Goal: Find contact information: Find contact information

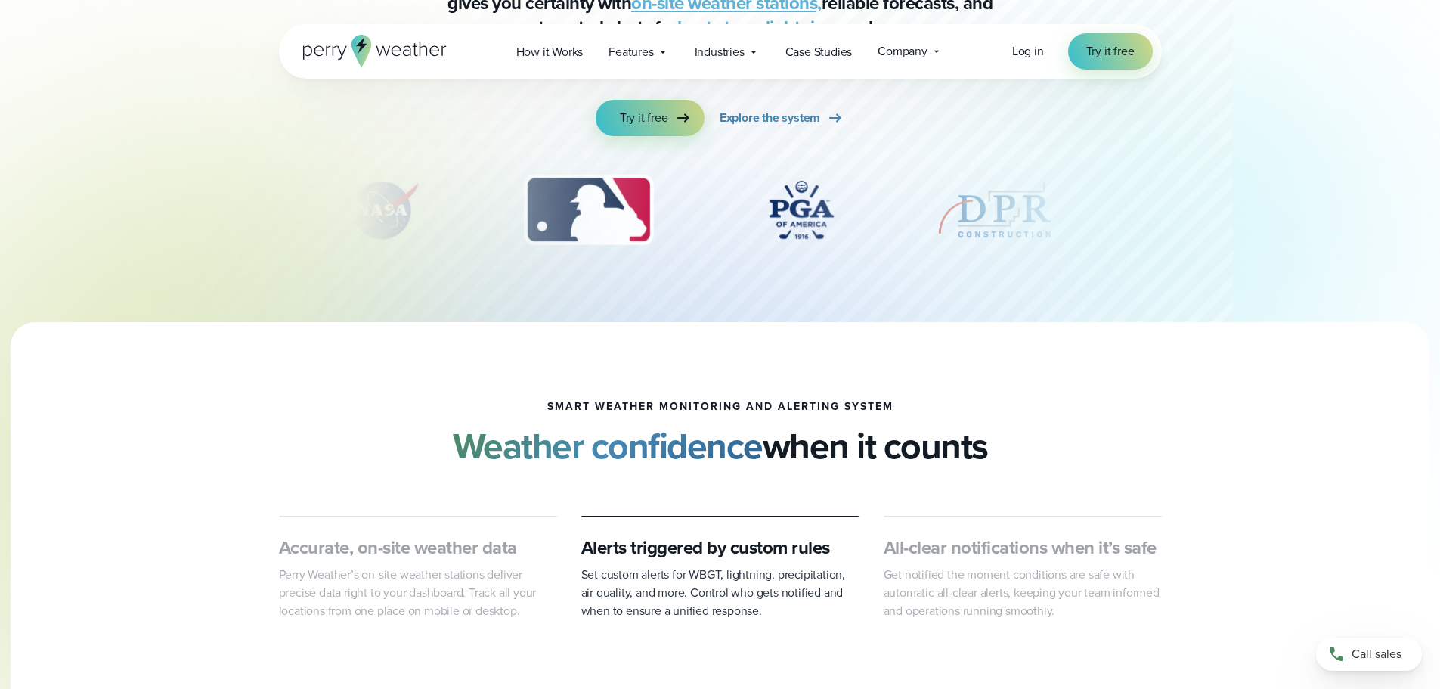
scroll to position [302, 0]
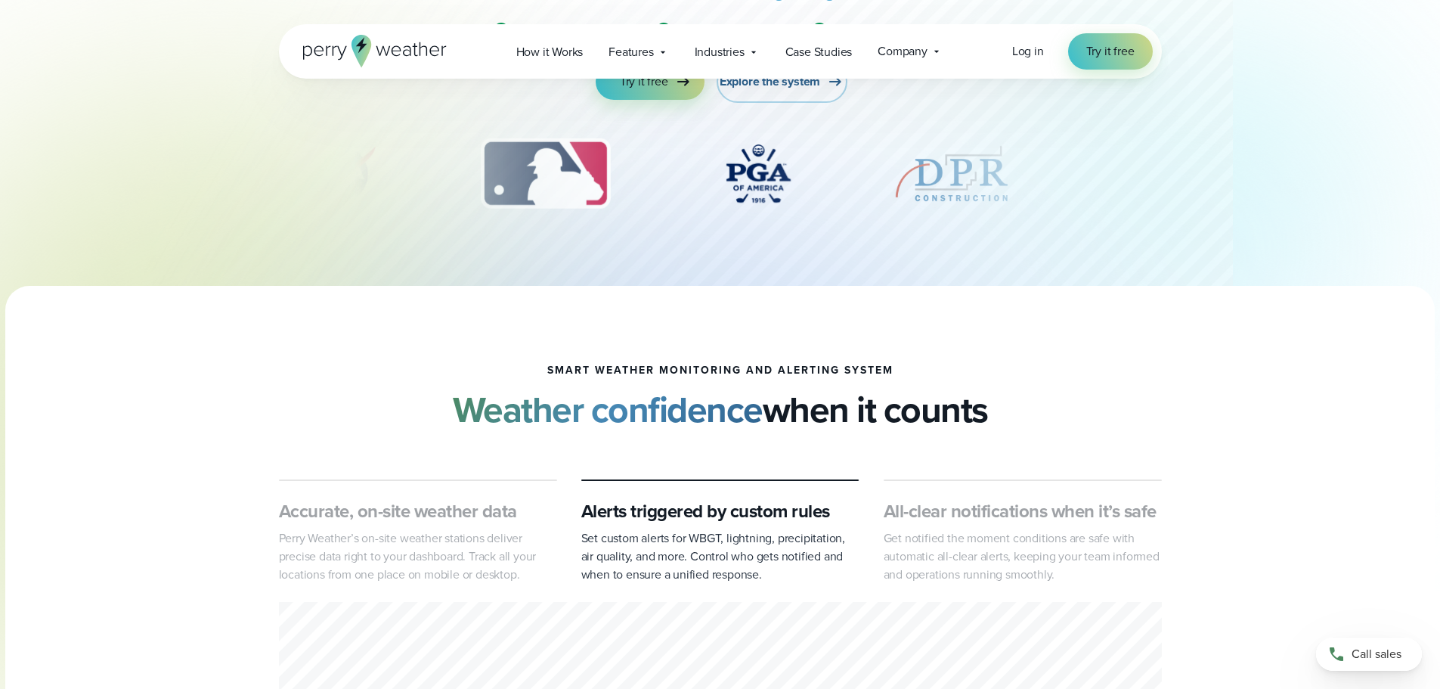
click at [736, 85] on span "Explore the system" at bounding box center [770, 82] width 101 height 18
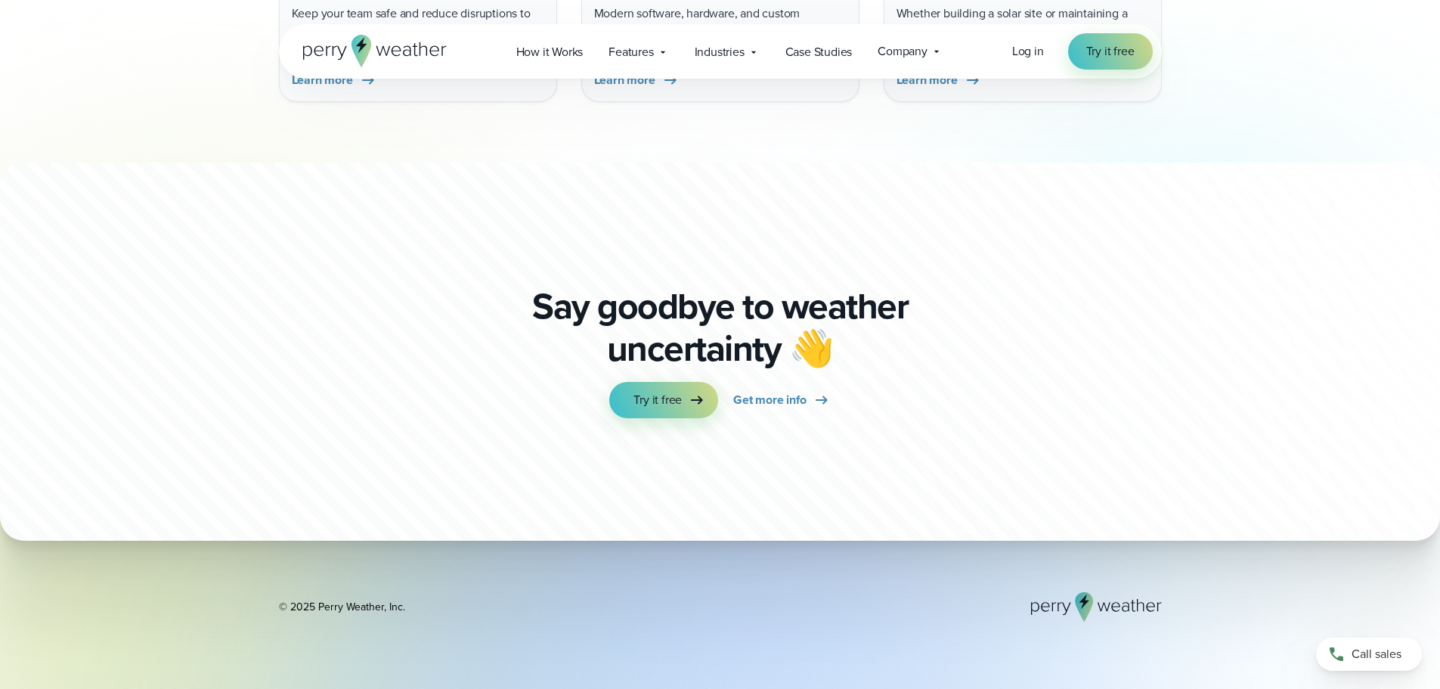
scroll to position [5217, 0]
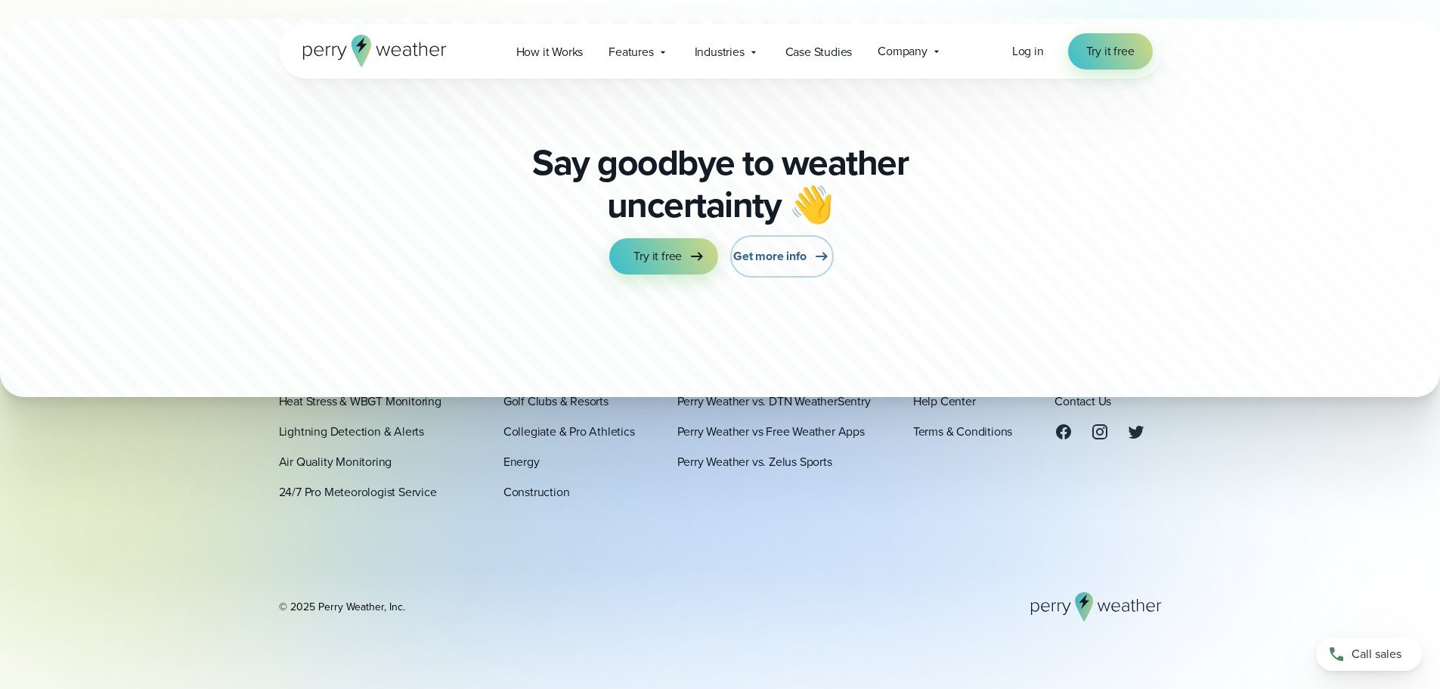
click at [796, 265] on span "Get more info" at bounding box center [769, 256] width 73 height 18
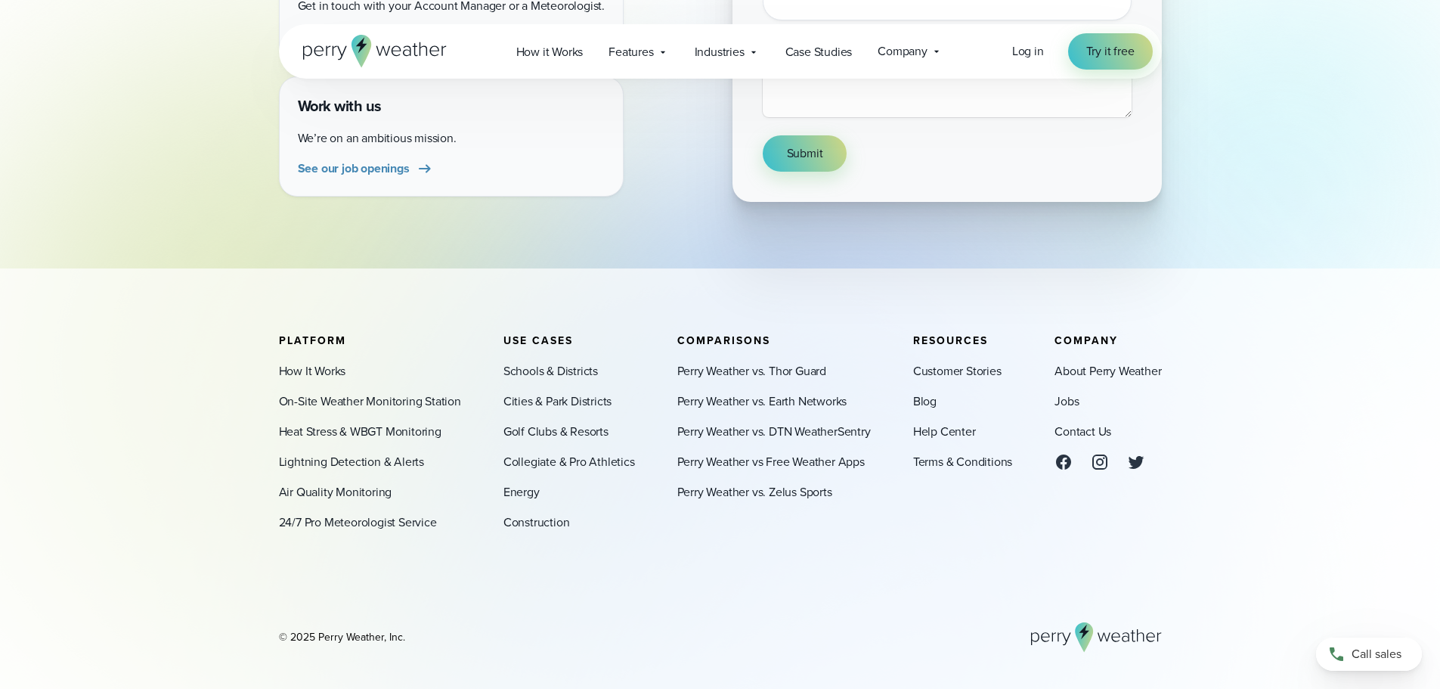
scroll to position [529, 0]
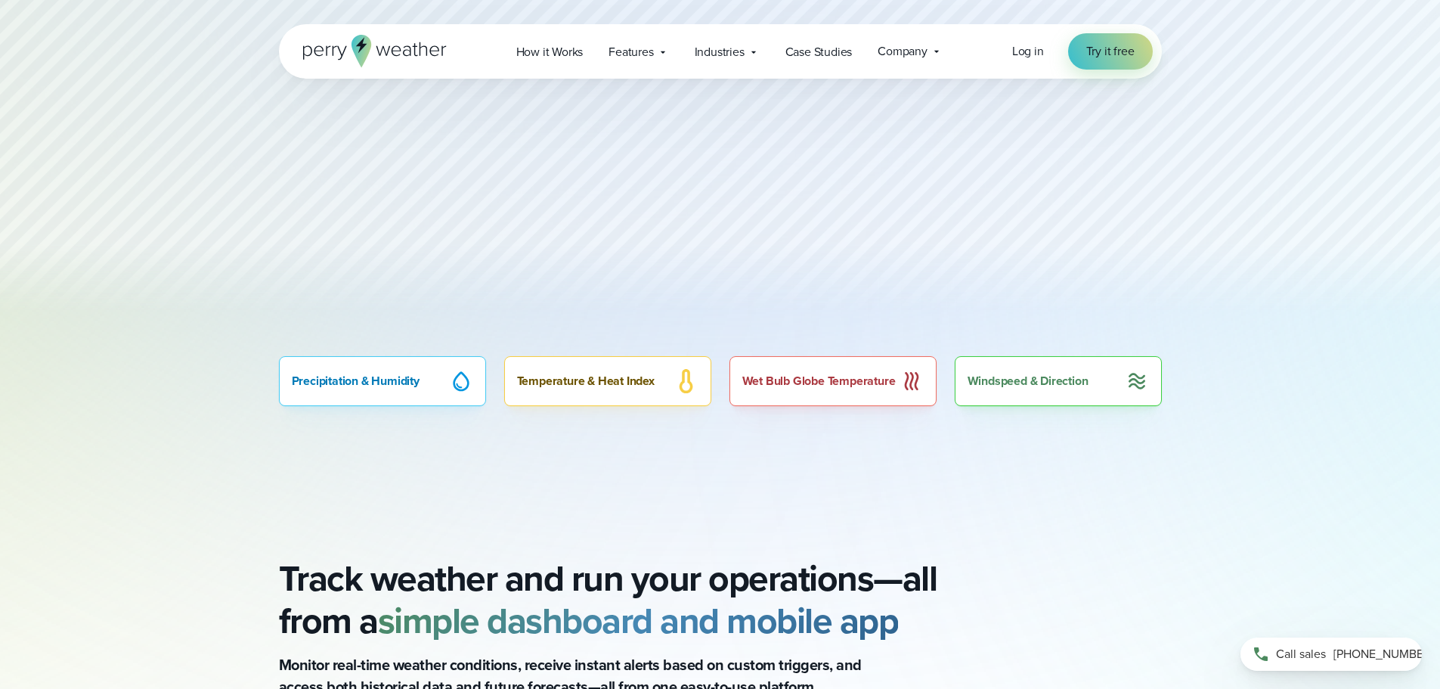
click at [1349, 651] on span "[PHONE_NUMBER]" at bounding box center [1384, 654] width 101 height 18
